Goal: Task Accomplishment & Management: Manage account settings

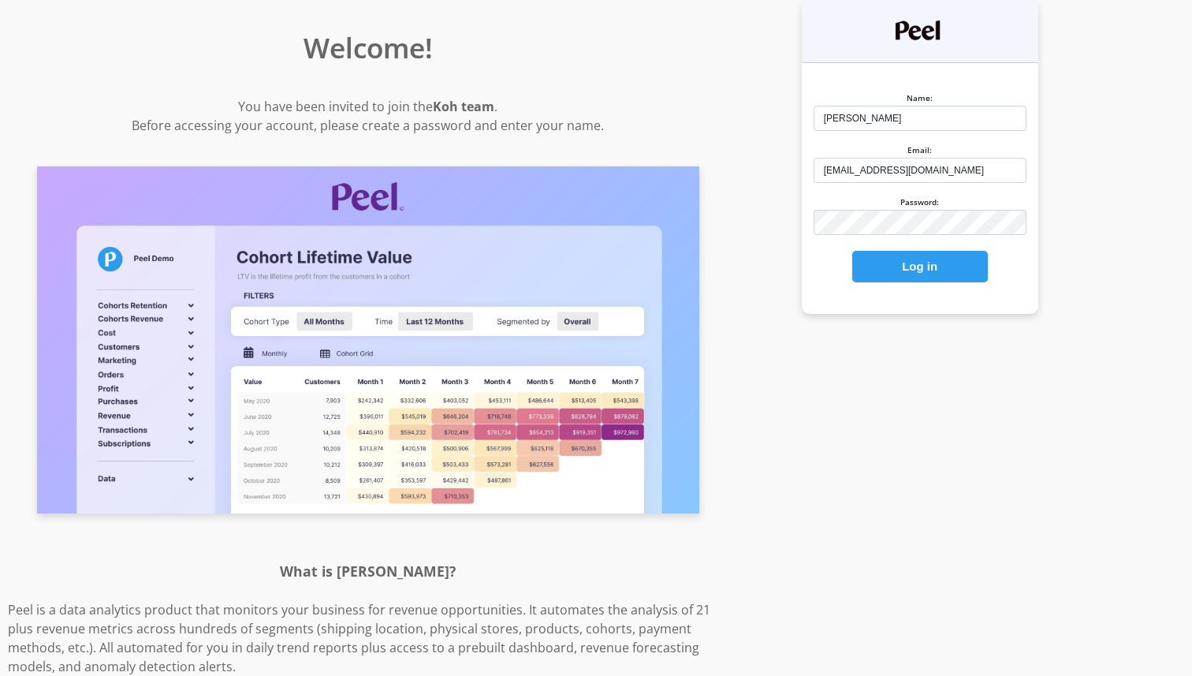
click at [945, 252] on button "Log in" at bounding box center [921, 267] width 136 height 32
click at [932, 269] on button "Log in" at bounding box center [921, 267] width 136 height 32
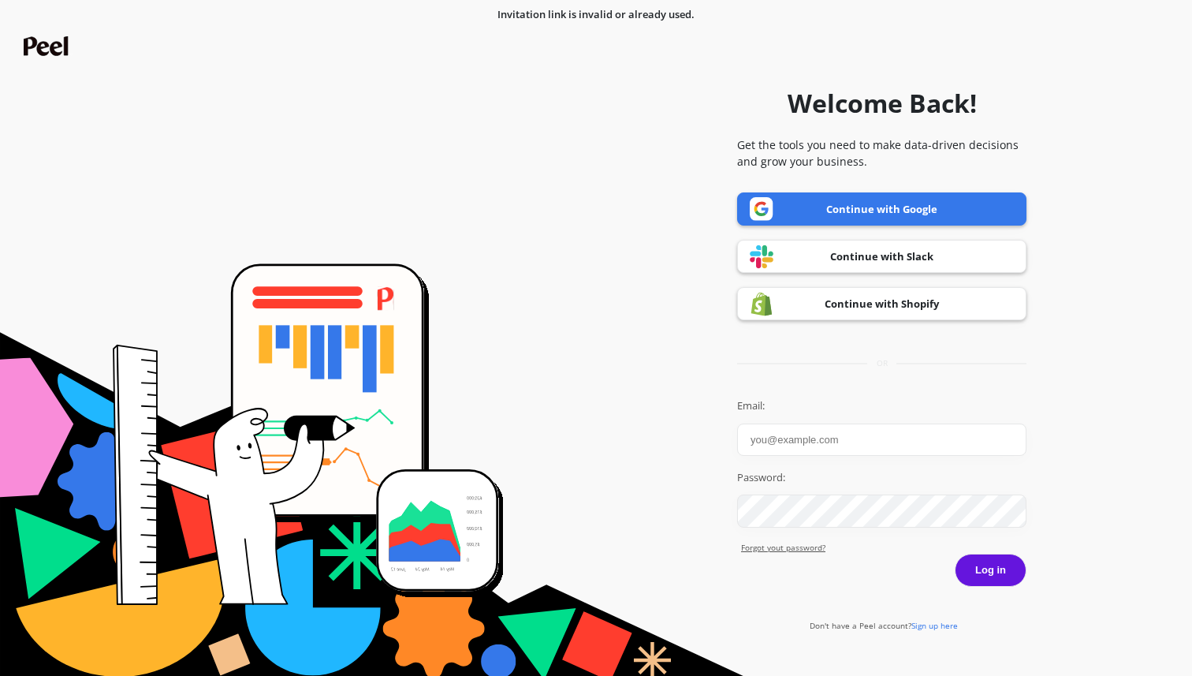
type input "mfeeney@koh.com"
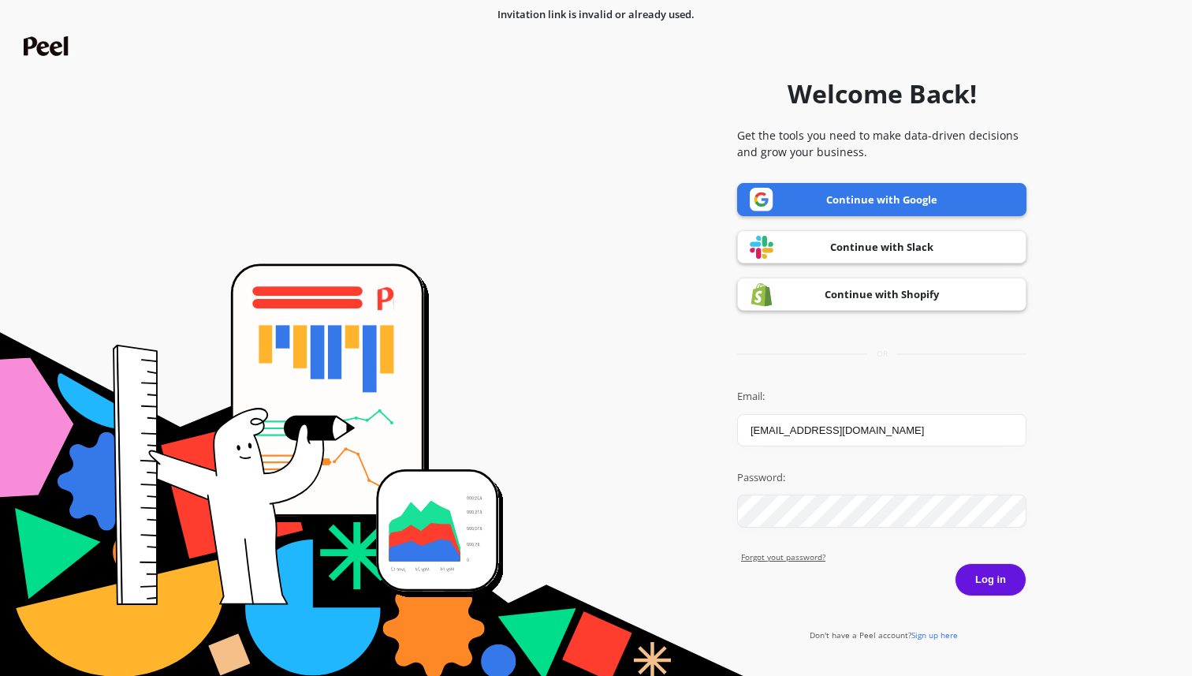
click at [985, 568] on button "Log in" at bounding box center [991, 579] width 72 height 33
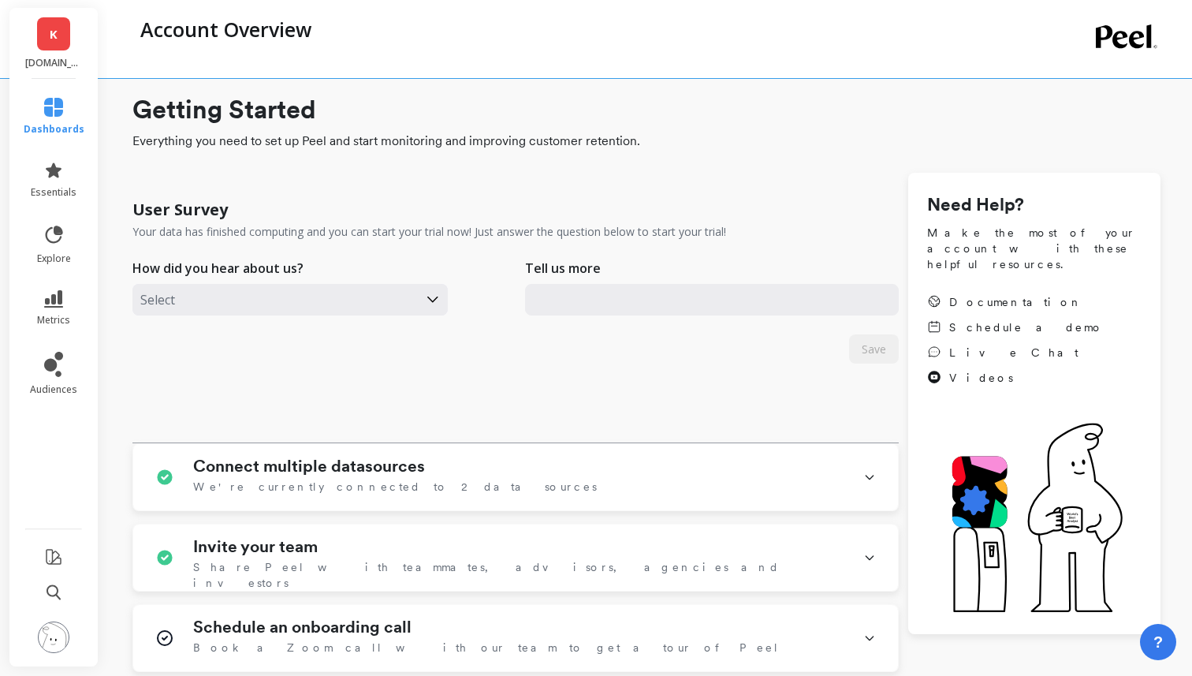
type input "[EMAIL_ADDRESS][DOMAIN_NAME]"
click at [77, 346] on li "audiences" at bounding box center [54, 373] width 80 height 63
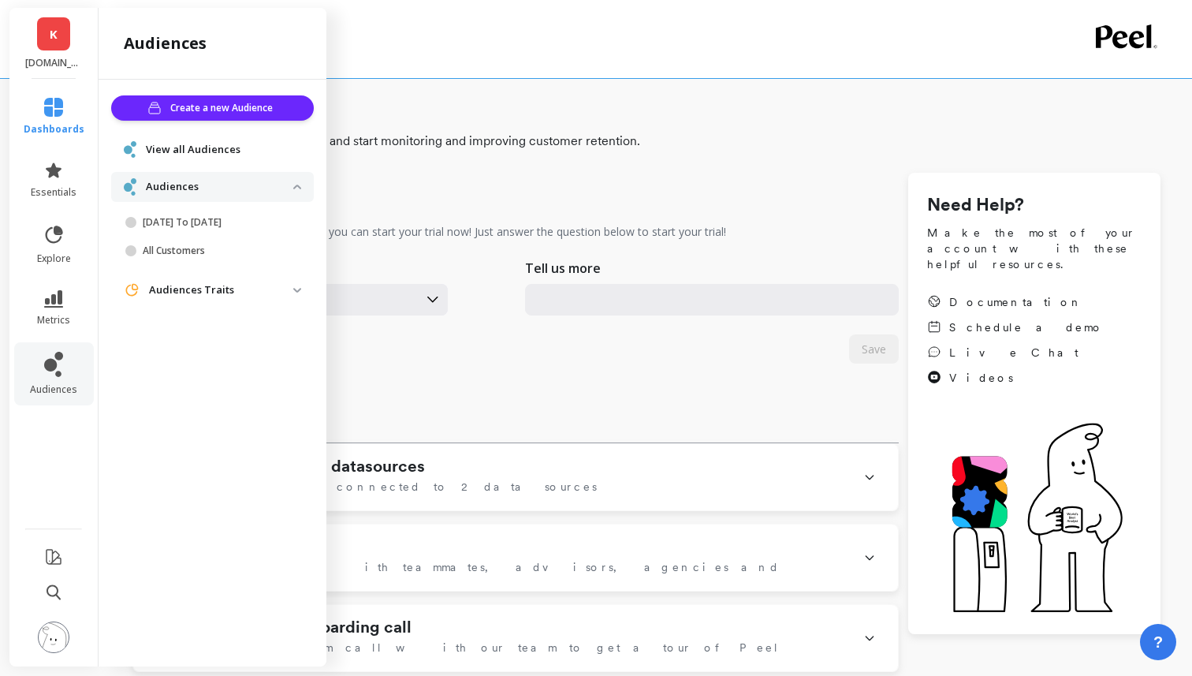
click at [200, 155] on span "View all Audiences" at bounding box center [193, 150] width 95 height 16
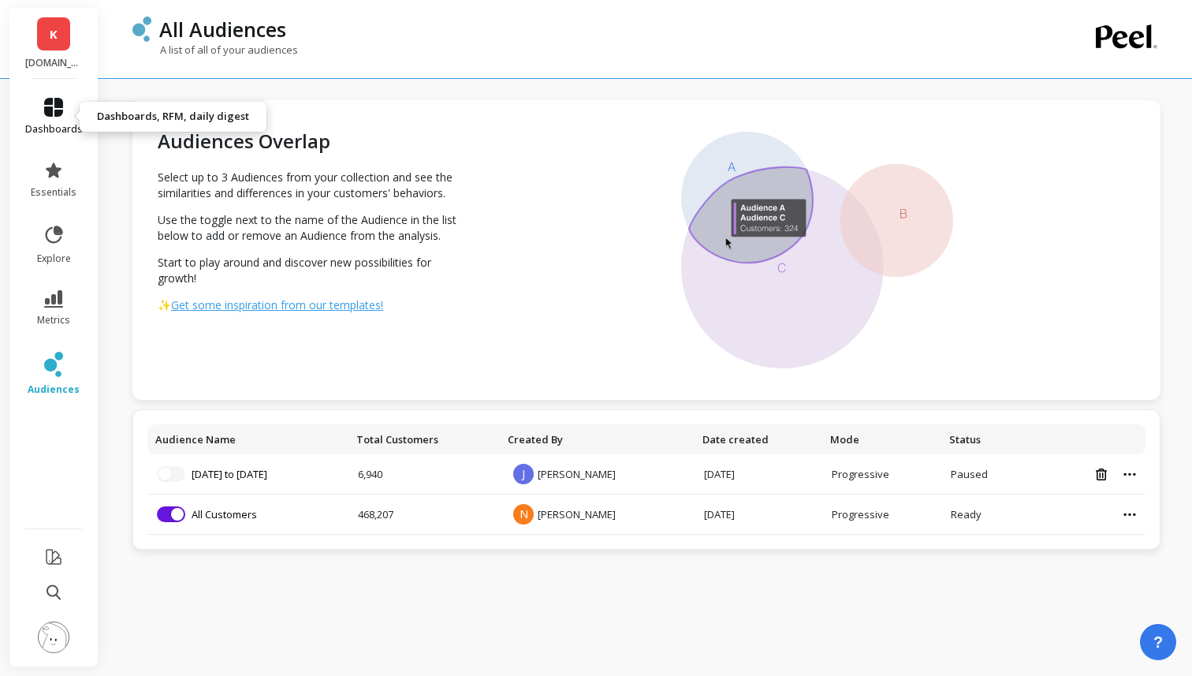
click at [48, 104] on icon at bounding box center [53, 107] width 19 height 19
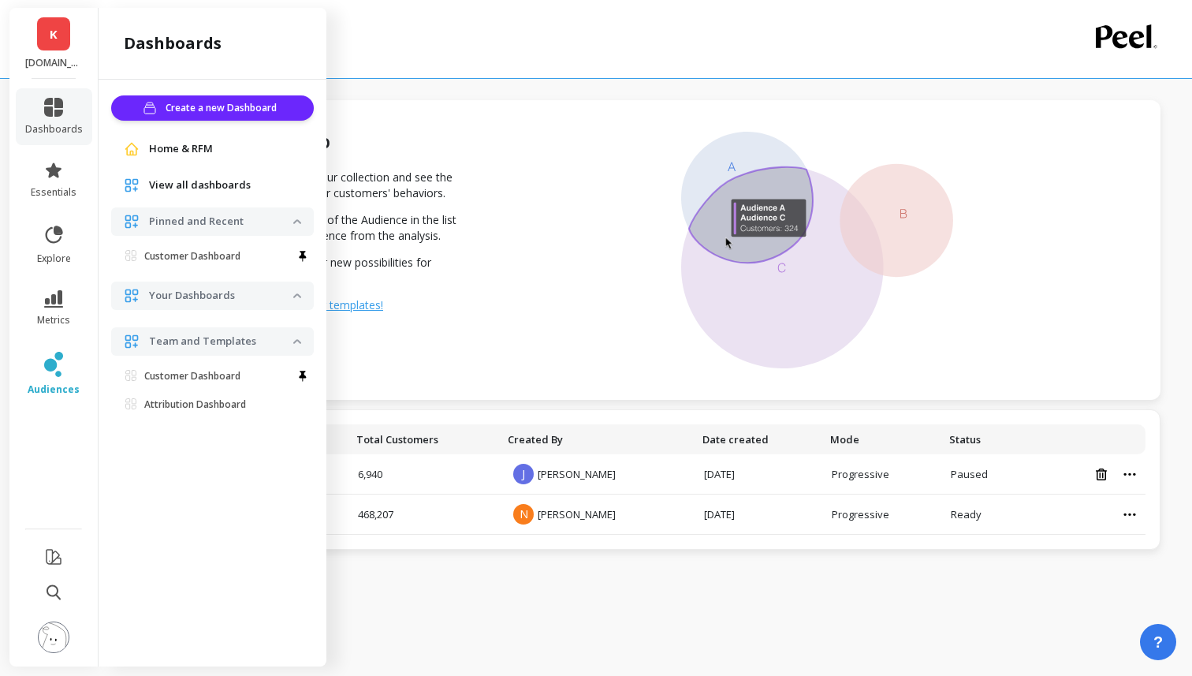
click at [203, 150] on span "Home & RFM" at bounding box center [181, 149] width 64 height 16
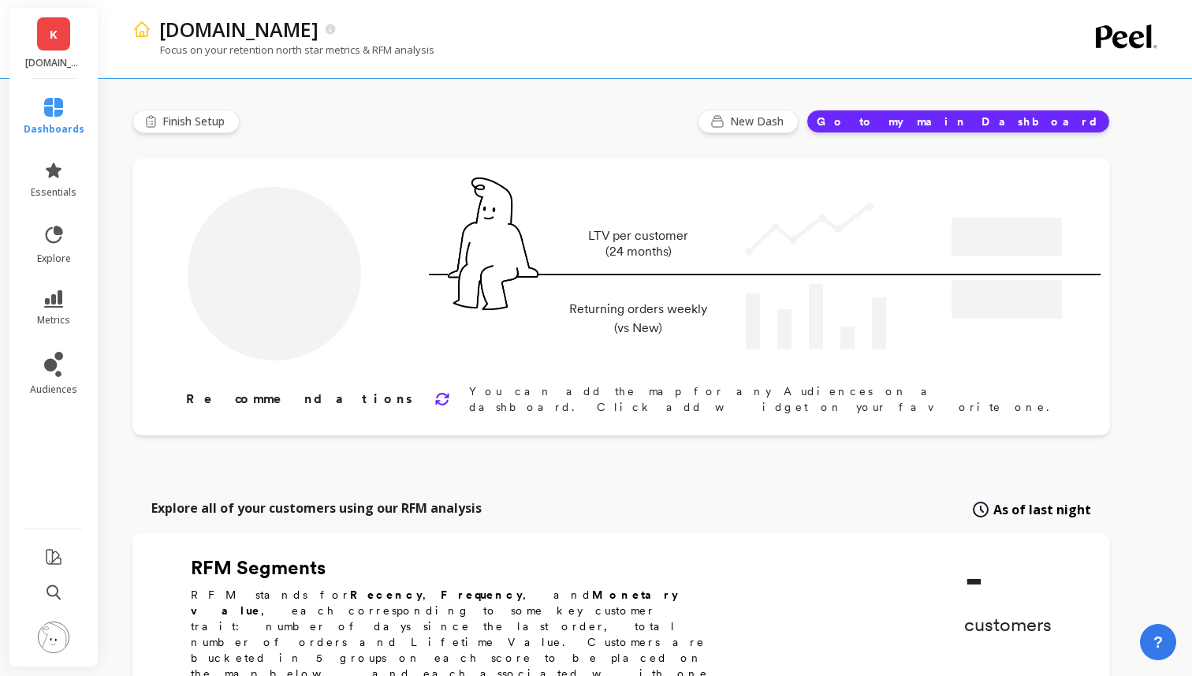
type input "Champions"
type input "61035"
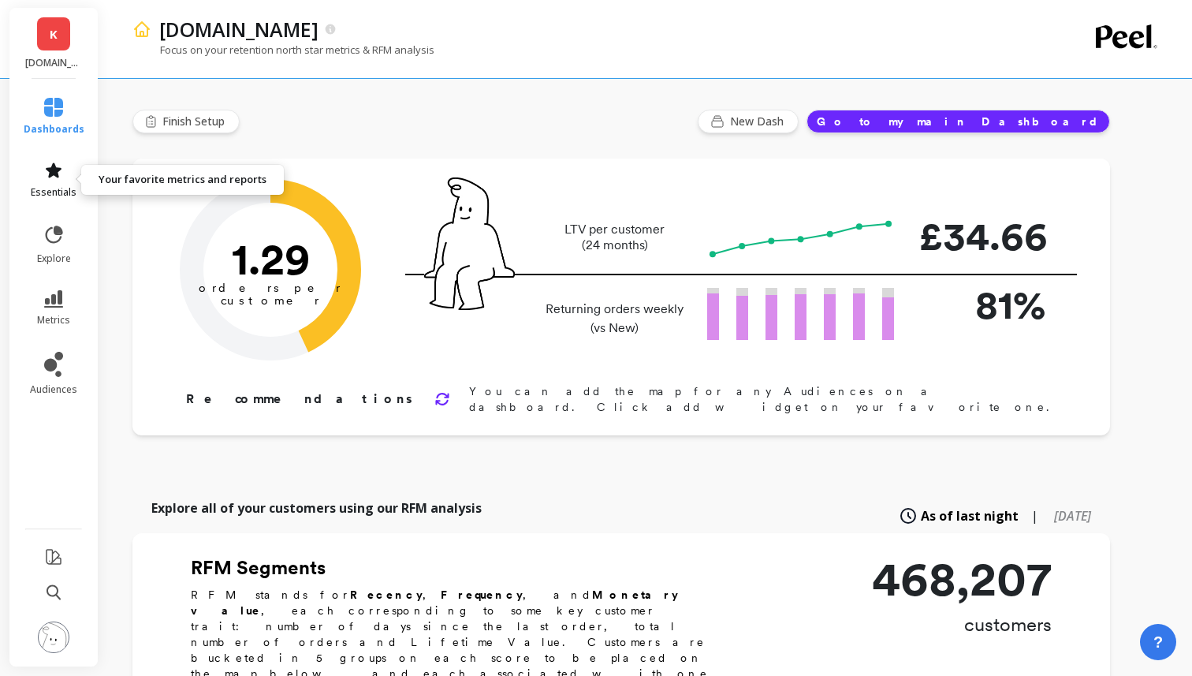
click at [58, 191] on span "essentials" at bounding box center [54, 192] width 46 height 13
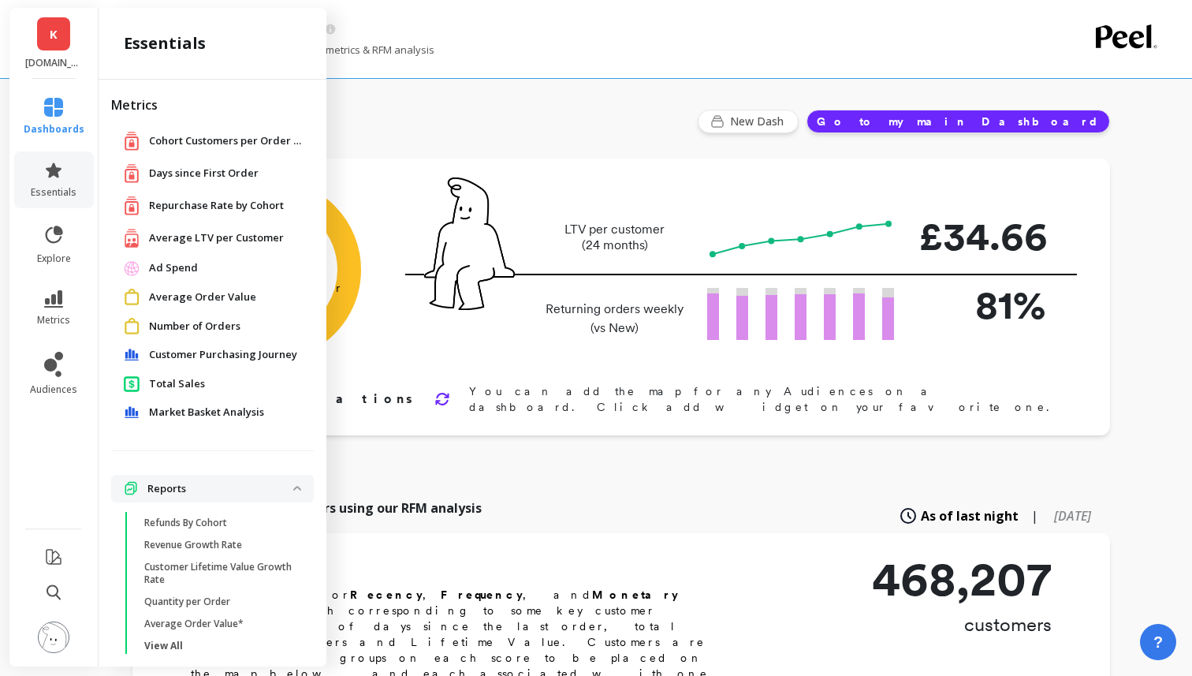
click at [196, 172] on span "Days since First Order" at bounding box center [204, 174] width 110 height 16
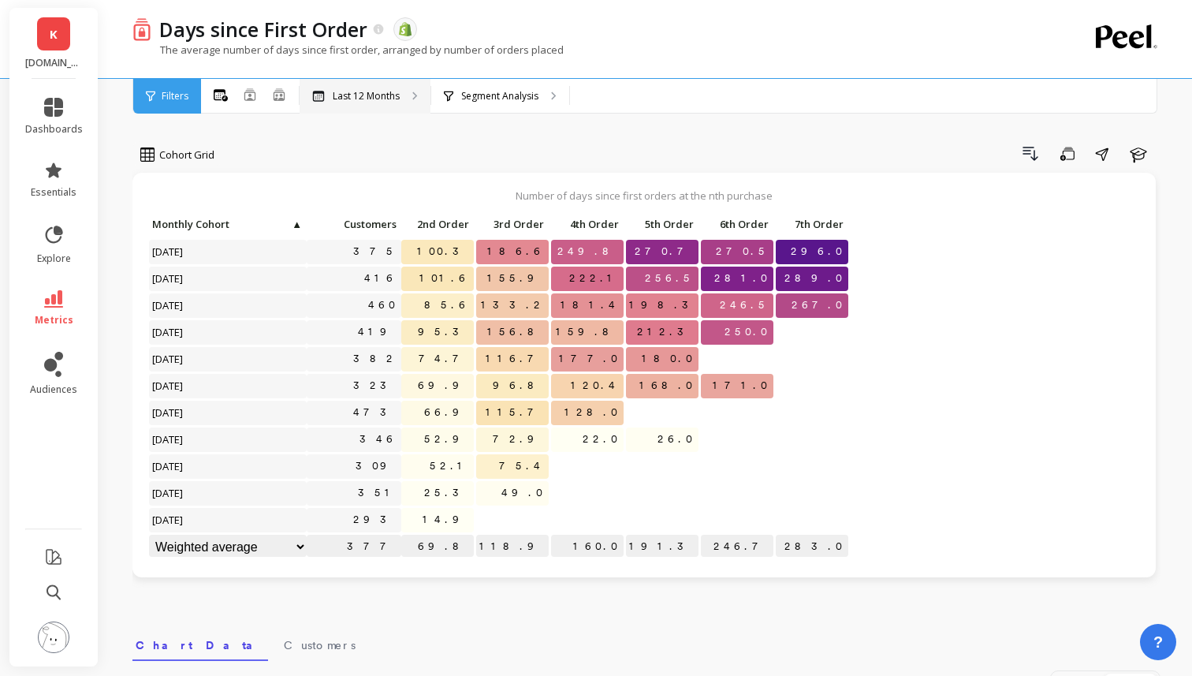
click at [400, 93] on div "Last 12 Months" at bounding box center [365, 96] width 131 height 35
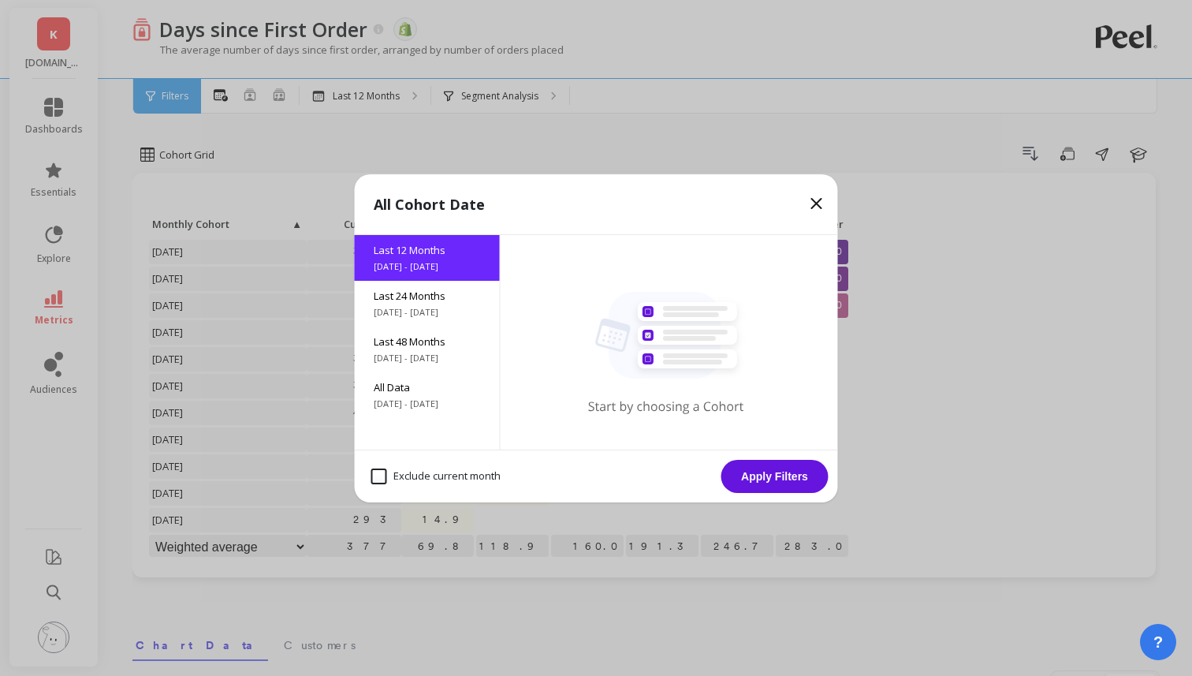
click at [812, 195] on icon at bounding box center [817, 203] width 19 height 19
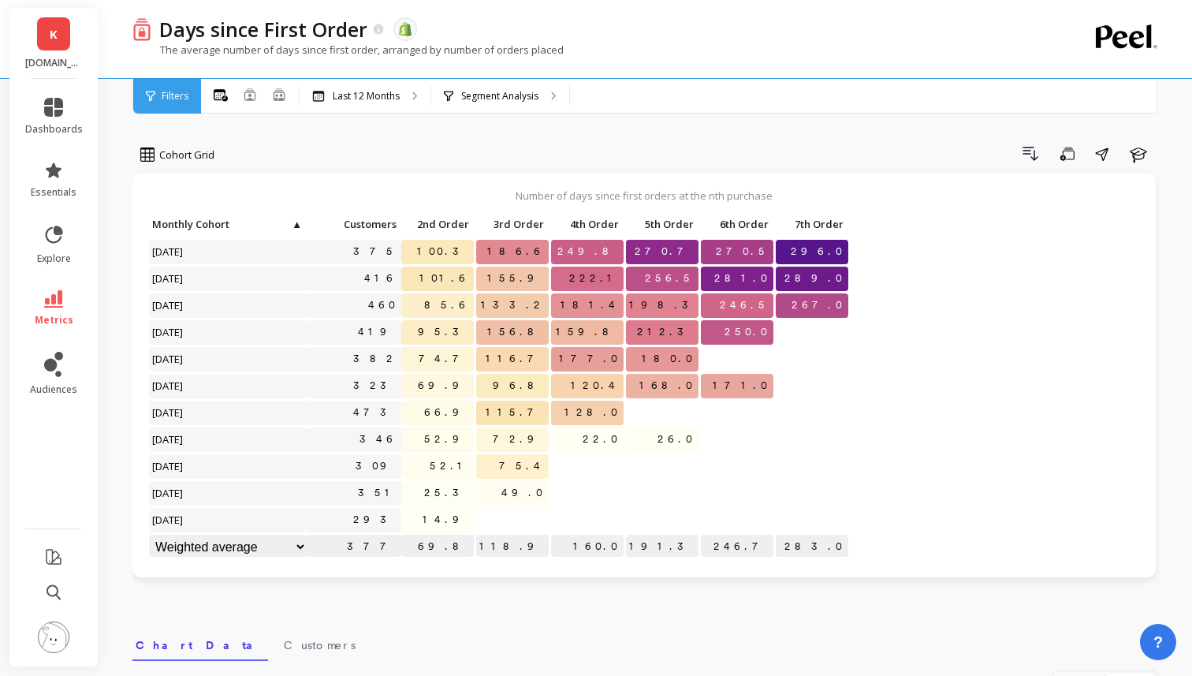
click at [56, 52] on div "K Koh.com" at bounding box center [53, 43] width 88 height 71
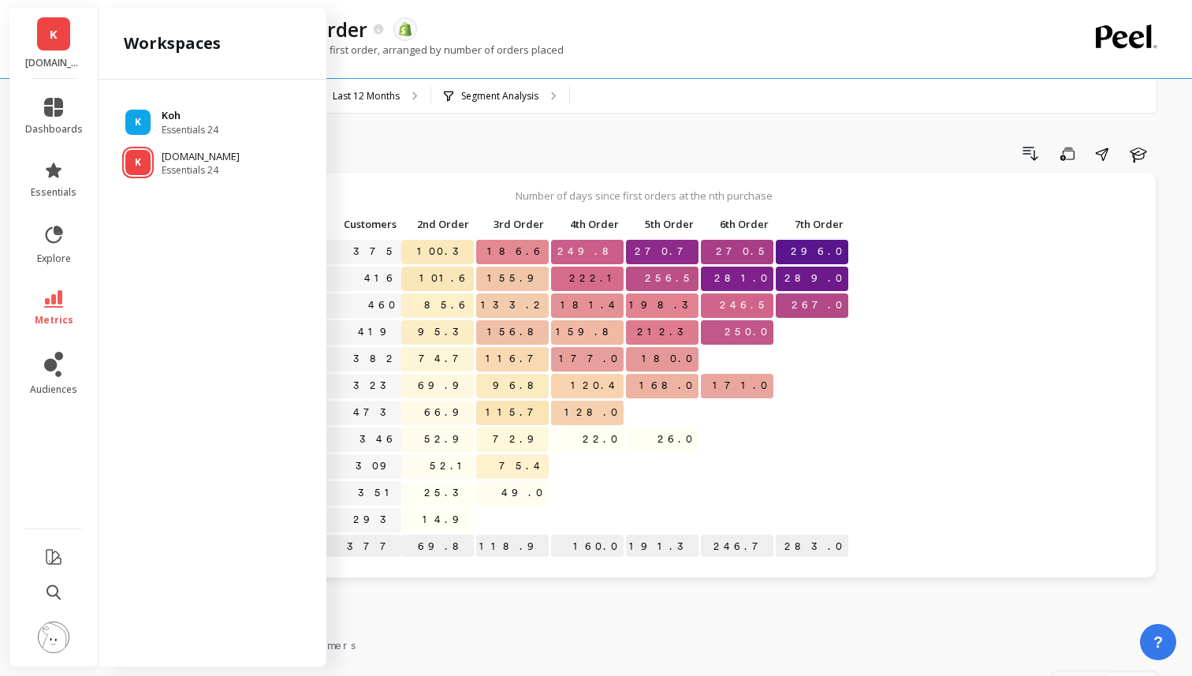
click at [173, 124] on span "Essentials 24" at bounding box center [190, 130] width 57 height 13
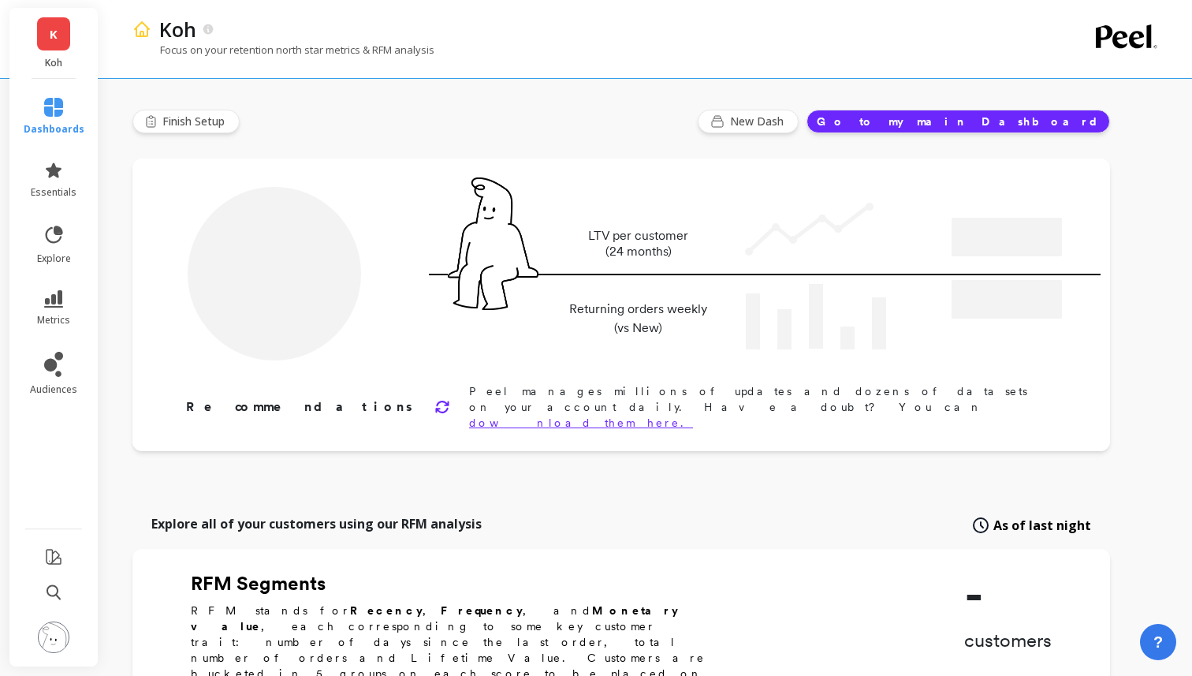
type input "Champions"
type input "103121"
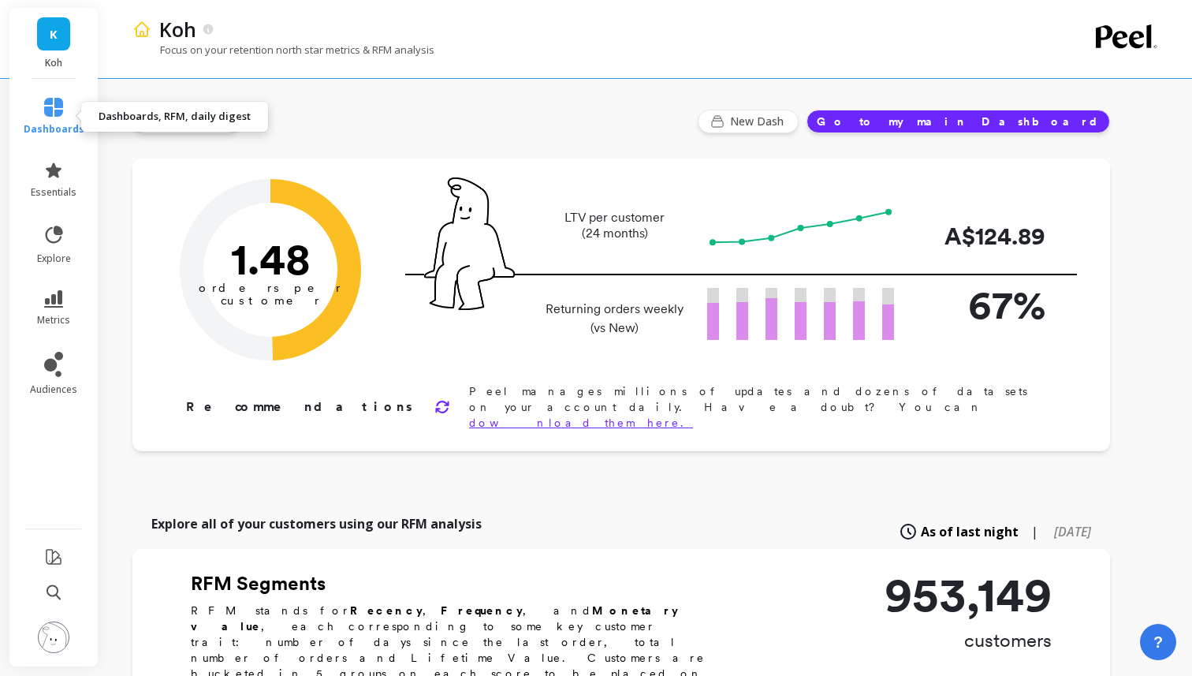
click at [56, 112] on icon at bounding box center [53, 107] width 19 height 19
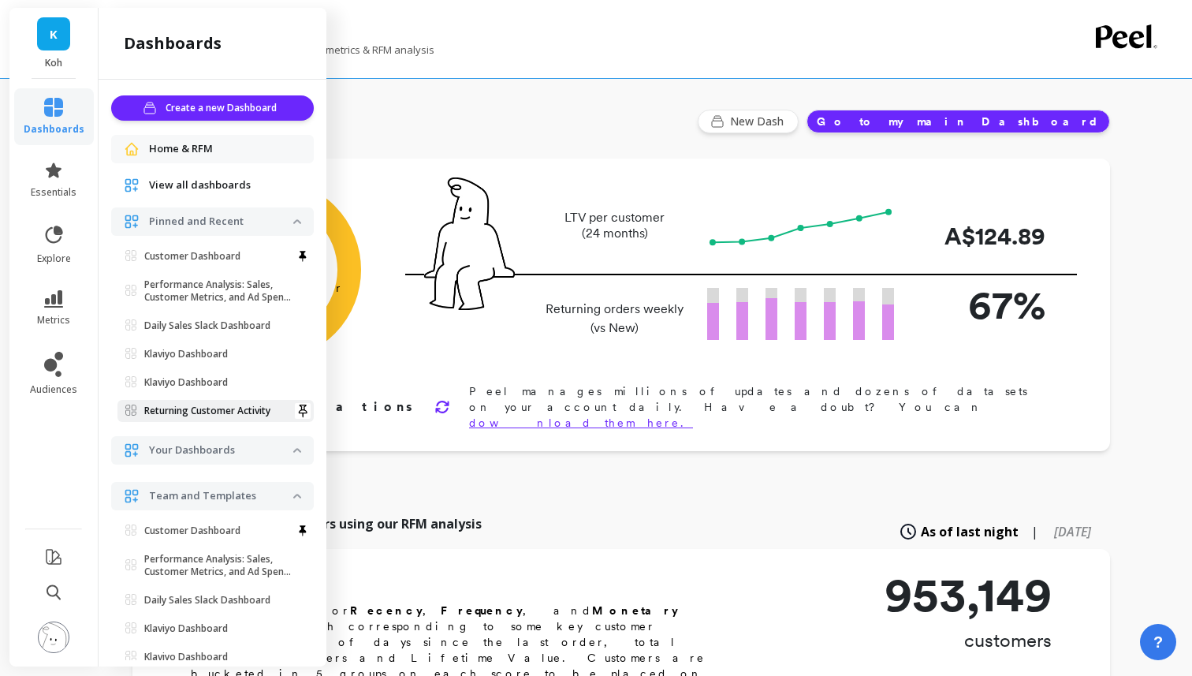
scroll to position [58, 0]
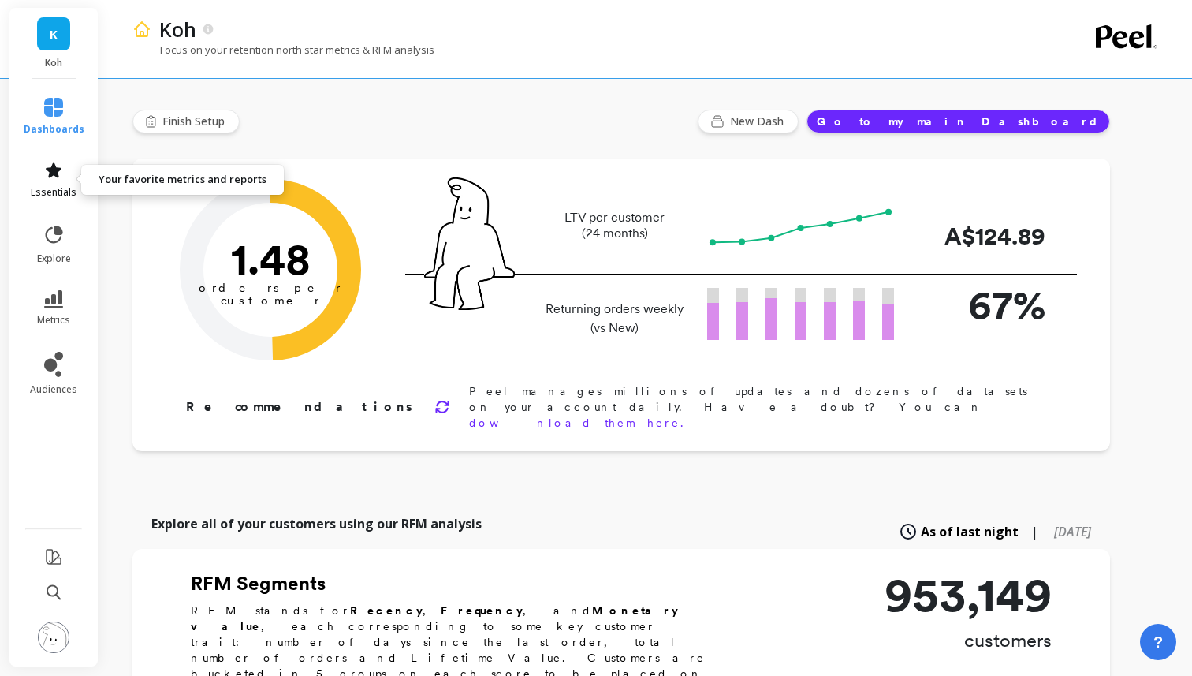
click at [48, 194] on span "essentials" at bounding box center [54, 192] width 46 height 13
click at [390, 132] on div "Finish Setup New Dash Go to my main Dashboard" at bounding box center [621, 122] width 978 height 24
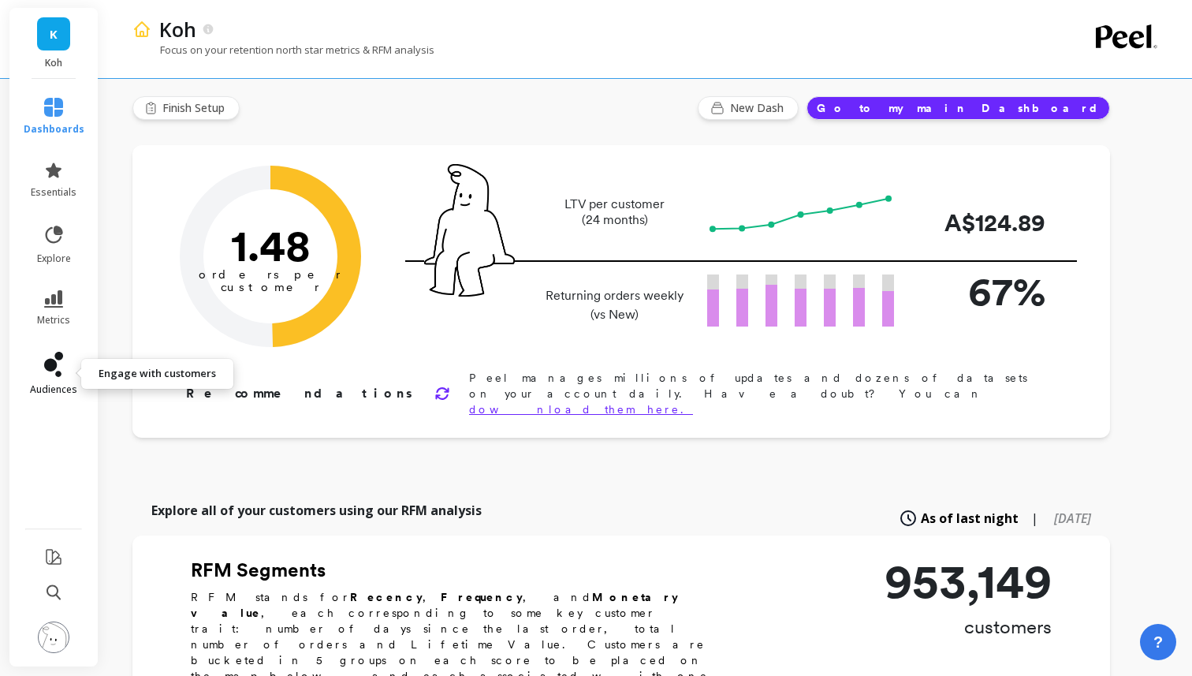
click at [62, 360] on icon at bounding box center [53, 364] width 19 height 25
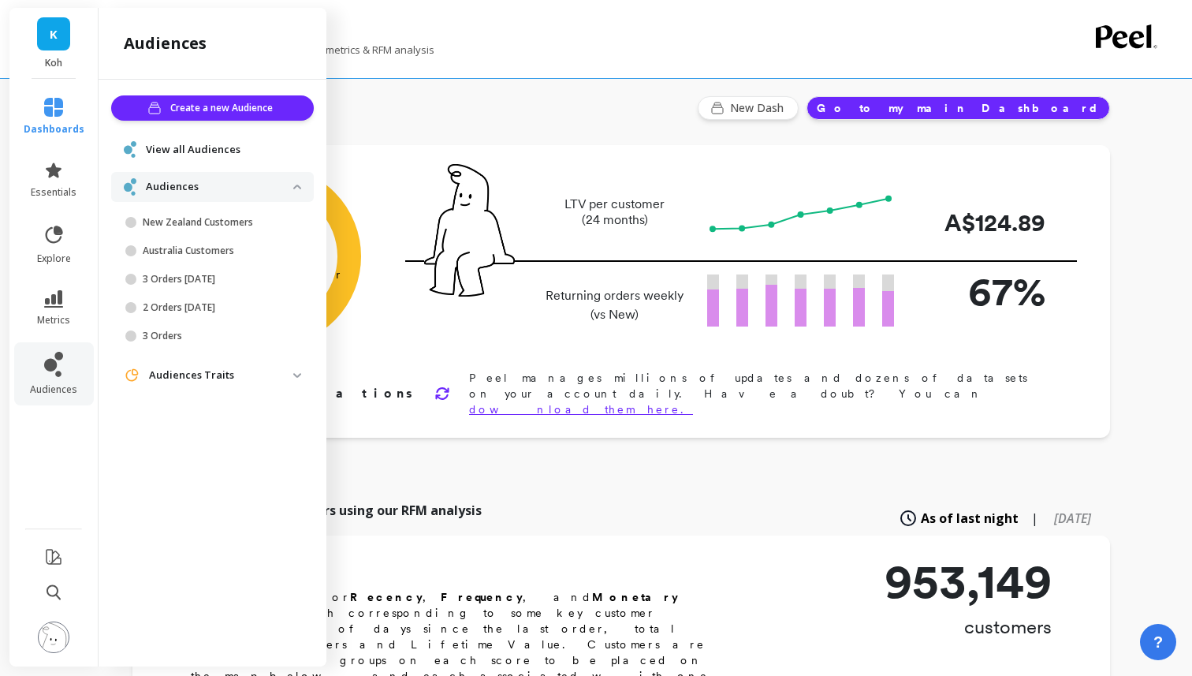
click at [205, 147] on span "View all Audiences" at bounding box center [193, 150] width 95 height 16
